Goal: Find specific page/section: Find specific page/section

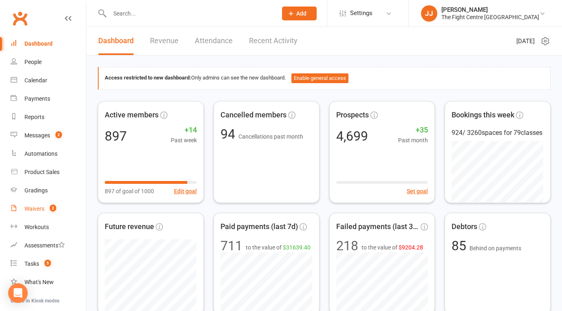
click at [41, 209] on div "Waivers" at bounding box center [34, 208] width 20 height 7
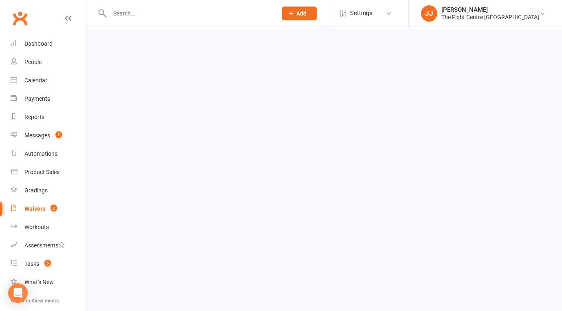
select select "50"
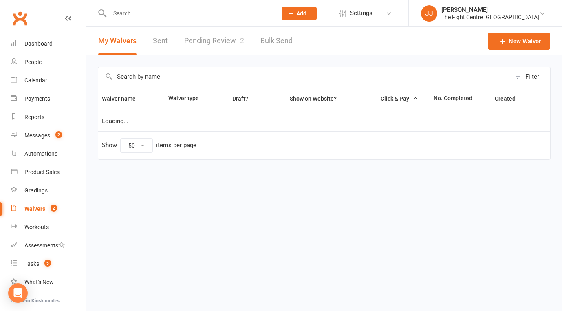
click at [231, 39] on link "Pending Review 2" at bounding box center [214, 41] width 60 height 28
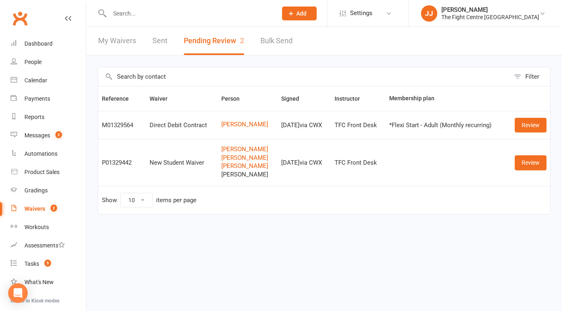
click at [21, 19] on link "Clubworx" at bounding box center [20, 18] width 20 height 20
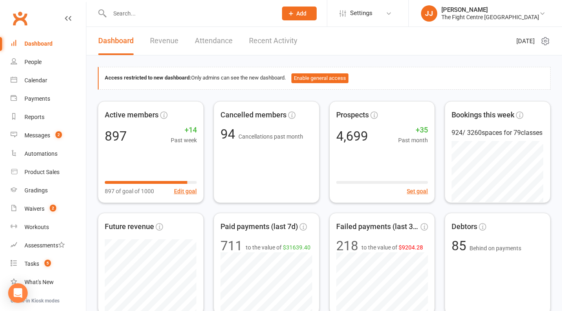
click at [180, 13] on input "text" at bounding box center [189, 13] width 164 height 11
paste input "Sarah Ellia"
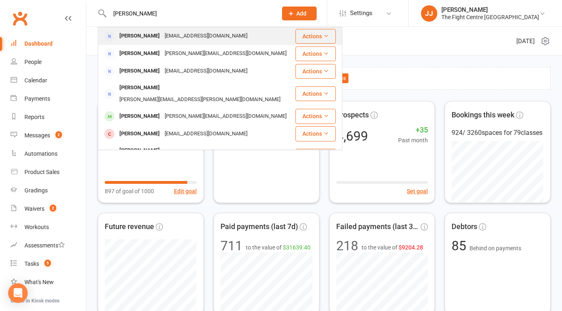
type input "Sarah Ellia"
click at [169, 33] on div "corelynne_07@yahoo.co.nz" at bounding box center [206, 36] width 88 height 12
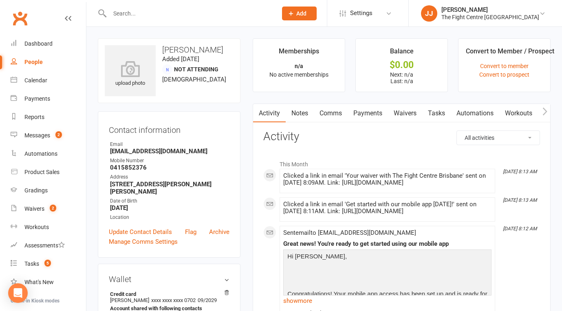
click at [161, 15] on input "text" at bounding box center [189, 13] width 164 height 11
paste input "Yeasin Zohar"
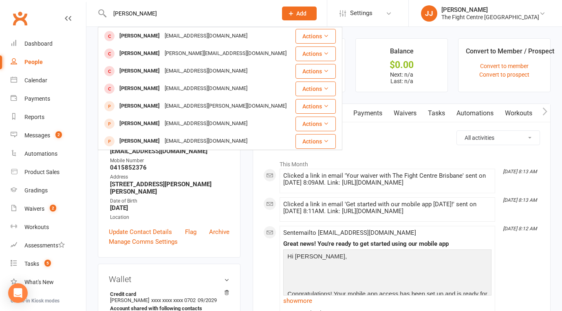
type input "Yeasin Zohar"
